Goal: Task Accomplishment & Management: Complete application form

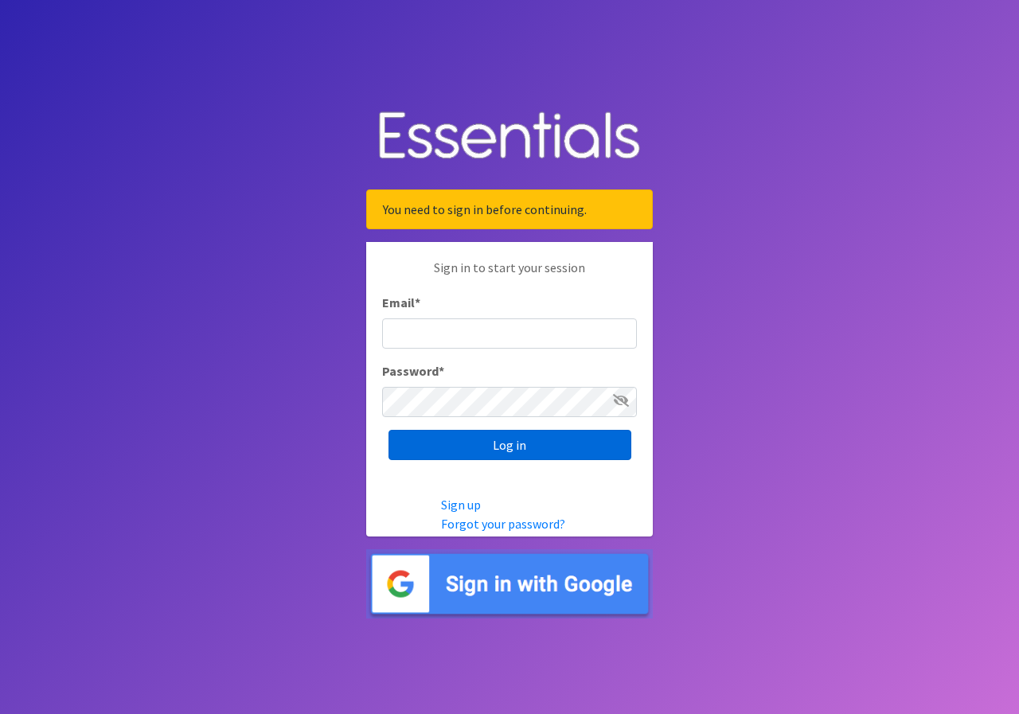
type input "[PERSON_NAME][EMAIL_ADDRESS][PERSON_NAME][DOMAIN_NAME]"
click at [525, 452] on input "Log in" at bounding box center [509, 445] width 243 height 30
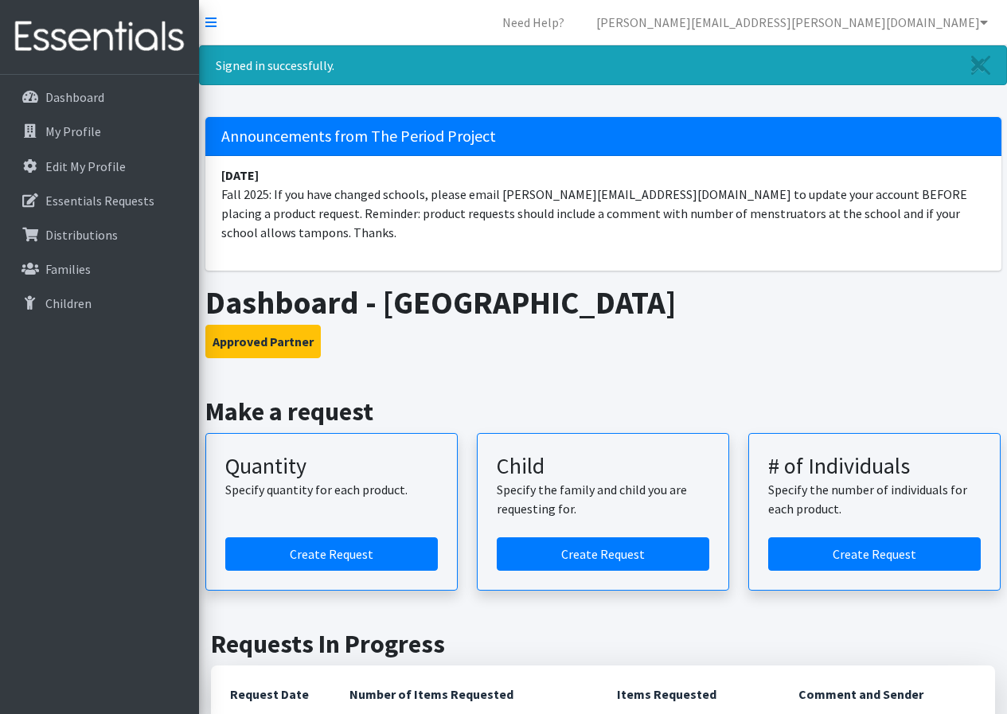
scroll to position [80, 0]
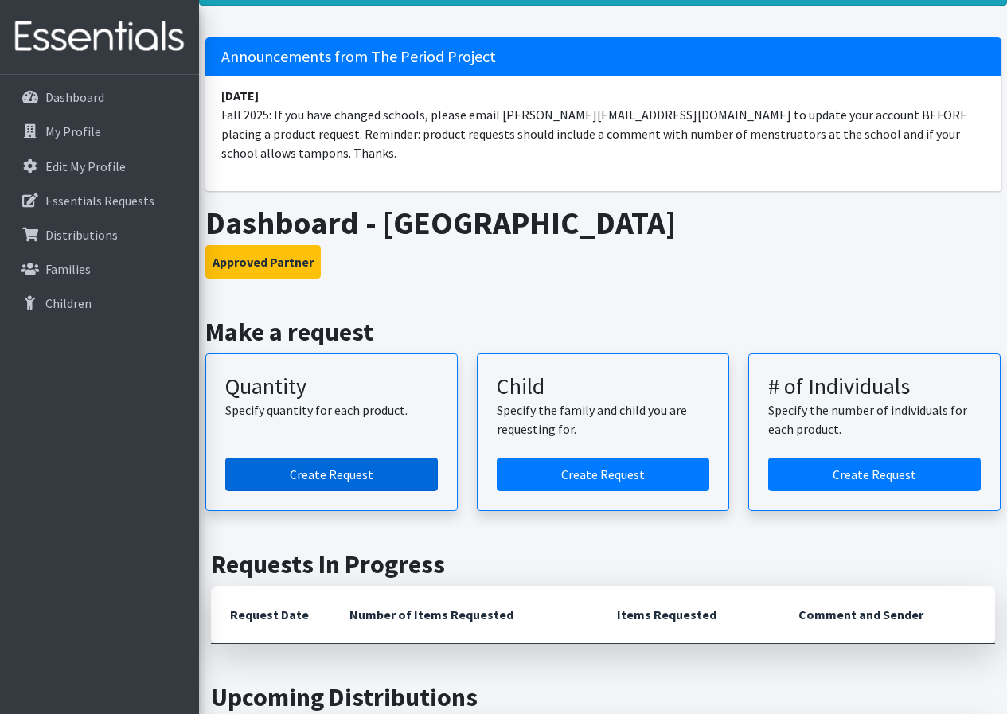
click at [314, 458] on link "Create Request" at bounding box center [331, 474] width 212 height 33
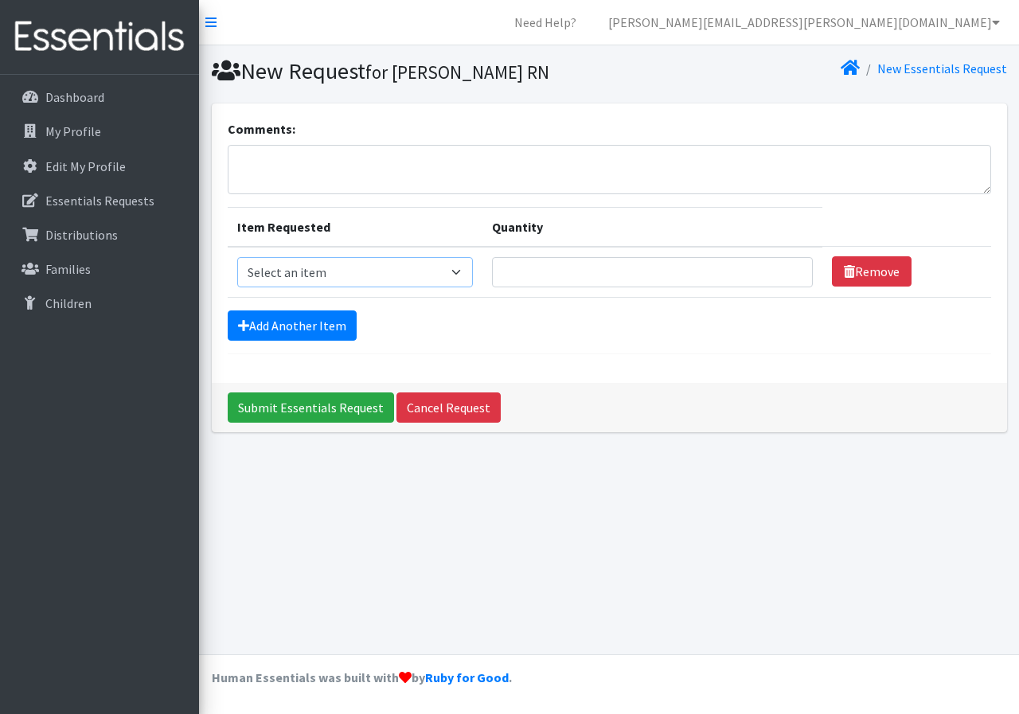
click at [473, 279] on select "Select an item Adult Period Pack Student Period Pack" at bounding box center [355, 272] width 236 height 30
select select "7757"
click at [237, 257] on select "Select an item Adult Period Pack Student Period Pack" at bounding box center [355, 272] width 236 height 30
click at [730, 271] on input "Quantity" at bounding box center [653, 272] width 322 height 30
type input "200"
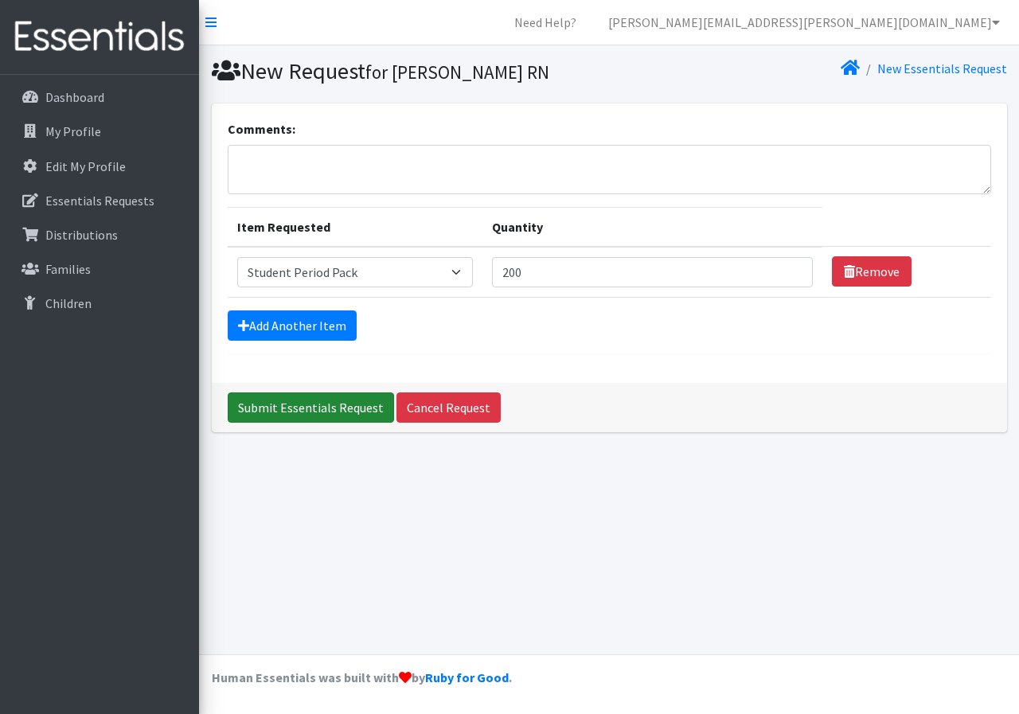
click at [294, 409] on input "Submit Essentials Request" at bounding box center [311, 407] width 166 height 30
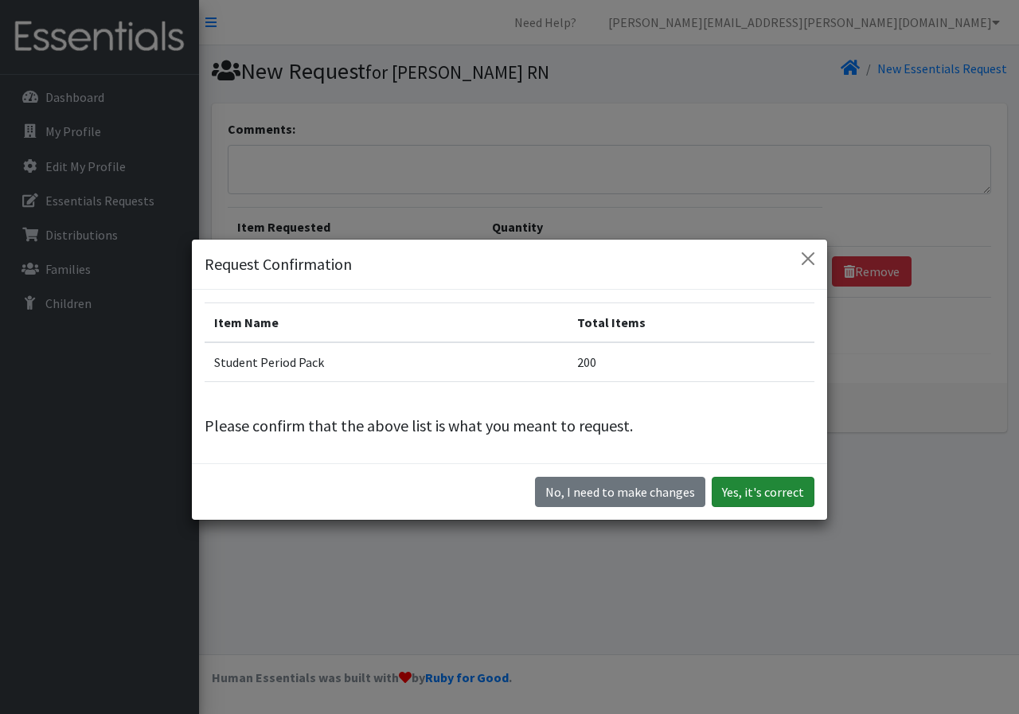
click at [751, 488] on button "Yes, it's correct" at bounding box center [762, 492] width 103 height 30
